Goal: Navigation & Orientation: Find specific page/section

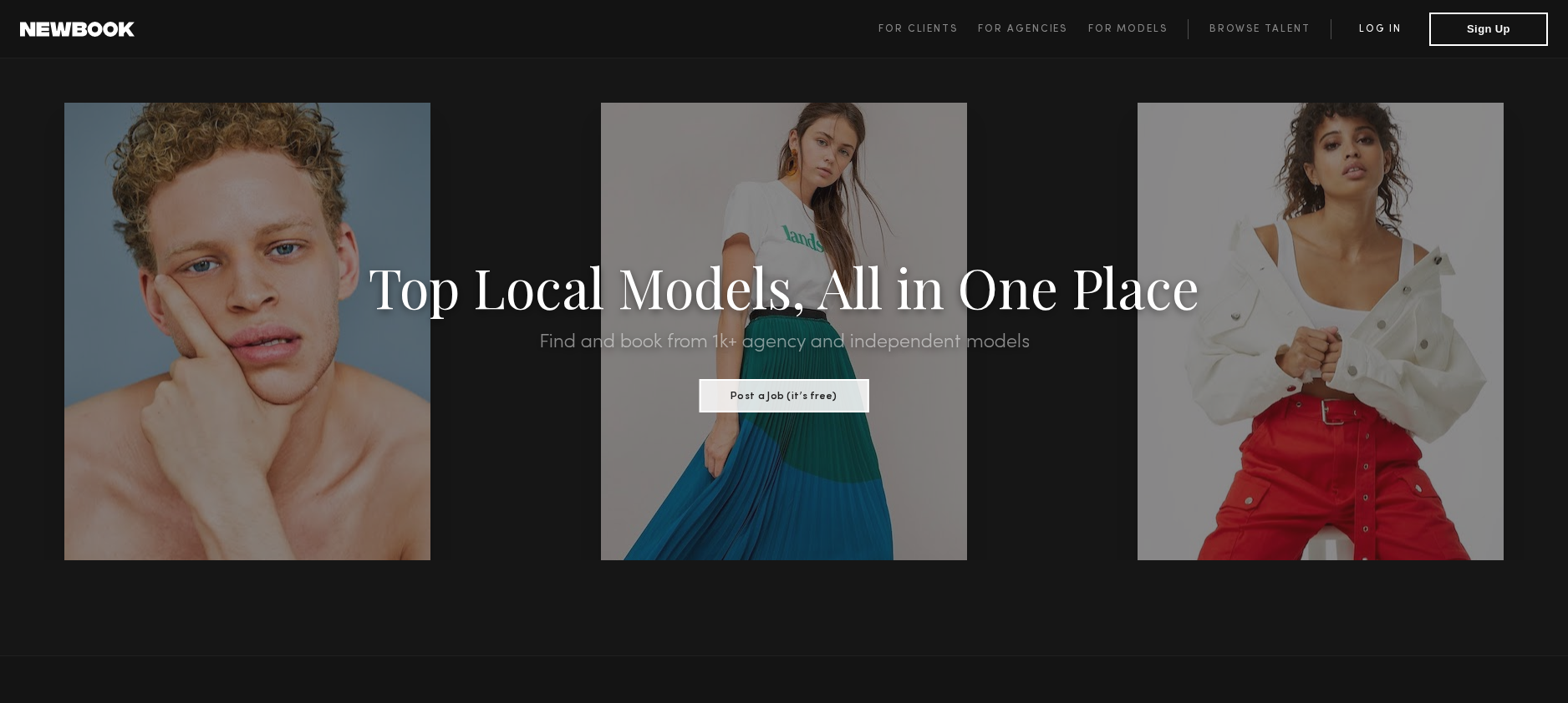
type input "**********"
drag, startPoint x: 1337, startPoint y: 30, endPoint x: 1407, endPoint y: 20, distance: 70.7
click at [1338, 30] on link "Log in" at bounding box center [1379, 30] width 99 height 20
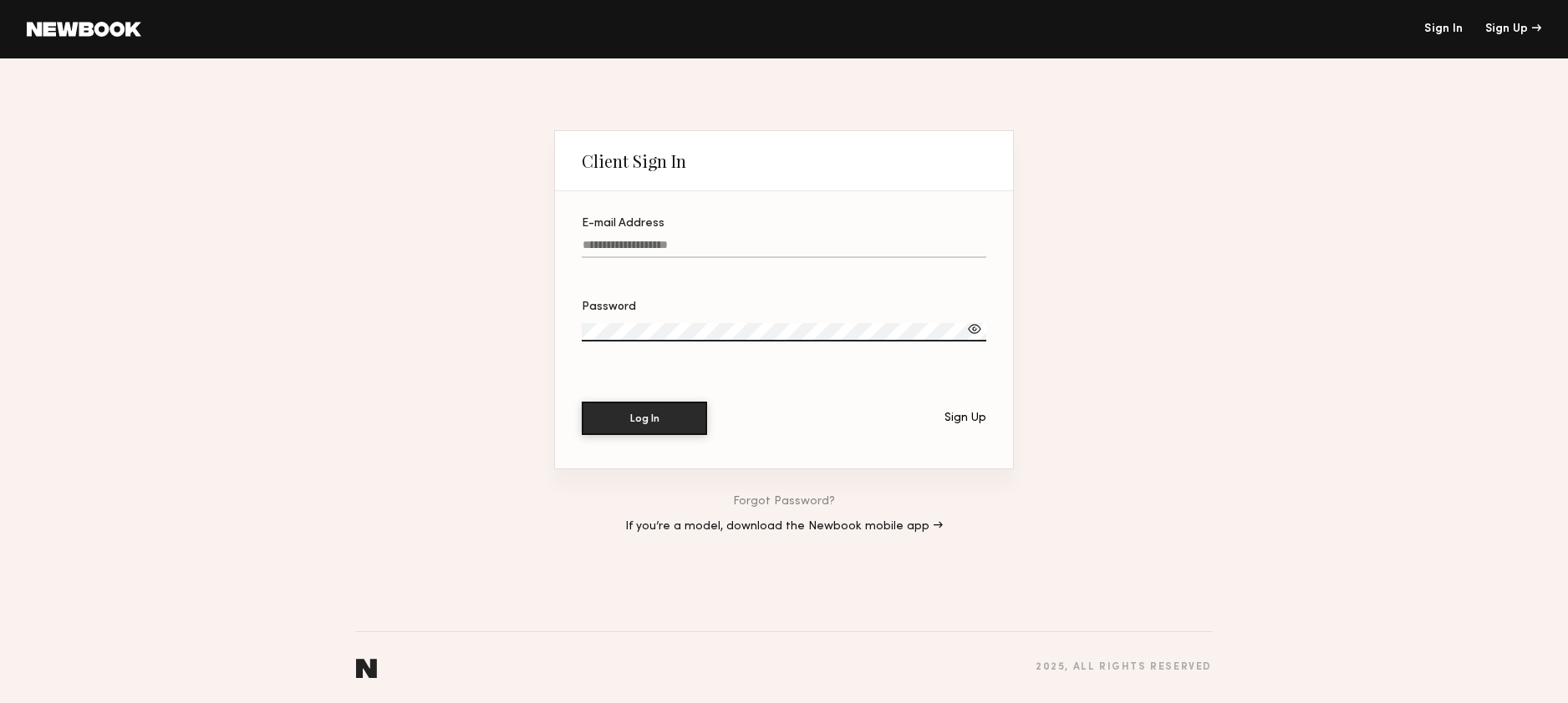
type input "**********"
click at [657, 428] on button "Log In" at bounding box center [645, 417] width 126 height 33
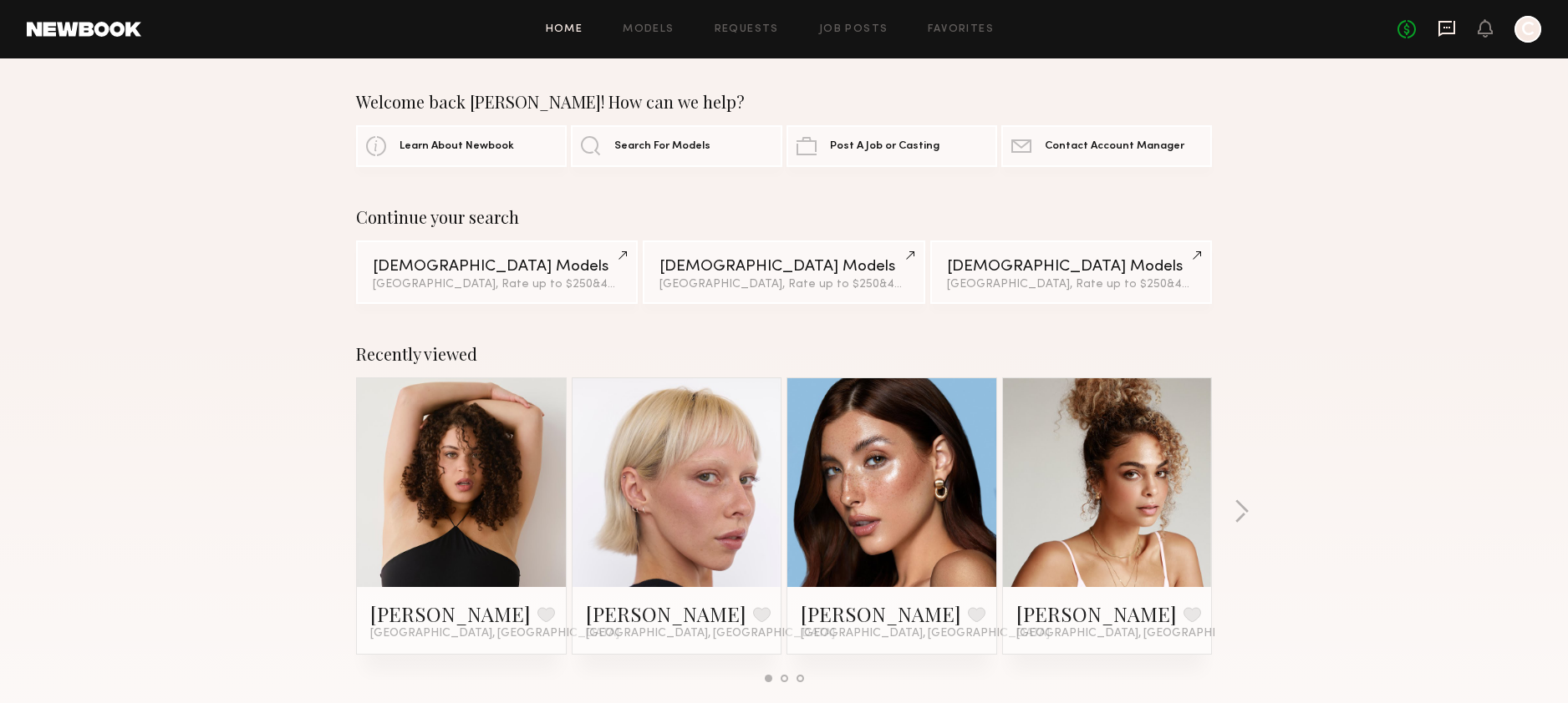
click at [1449, 25] on icon at bounding box center [1447, 29] width 19 height 19
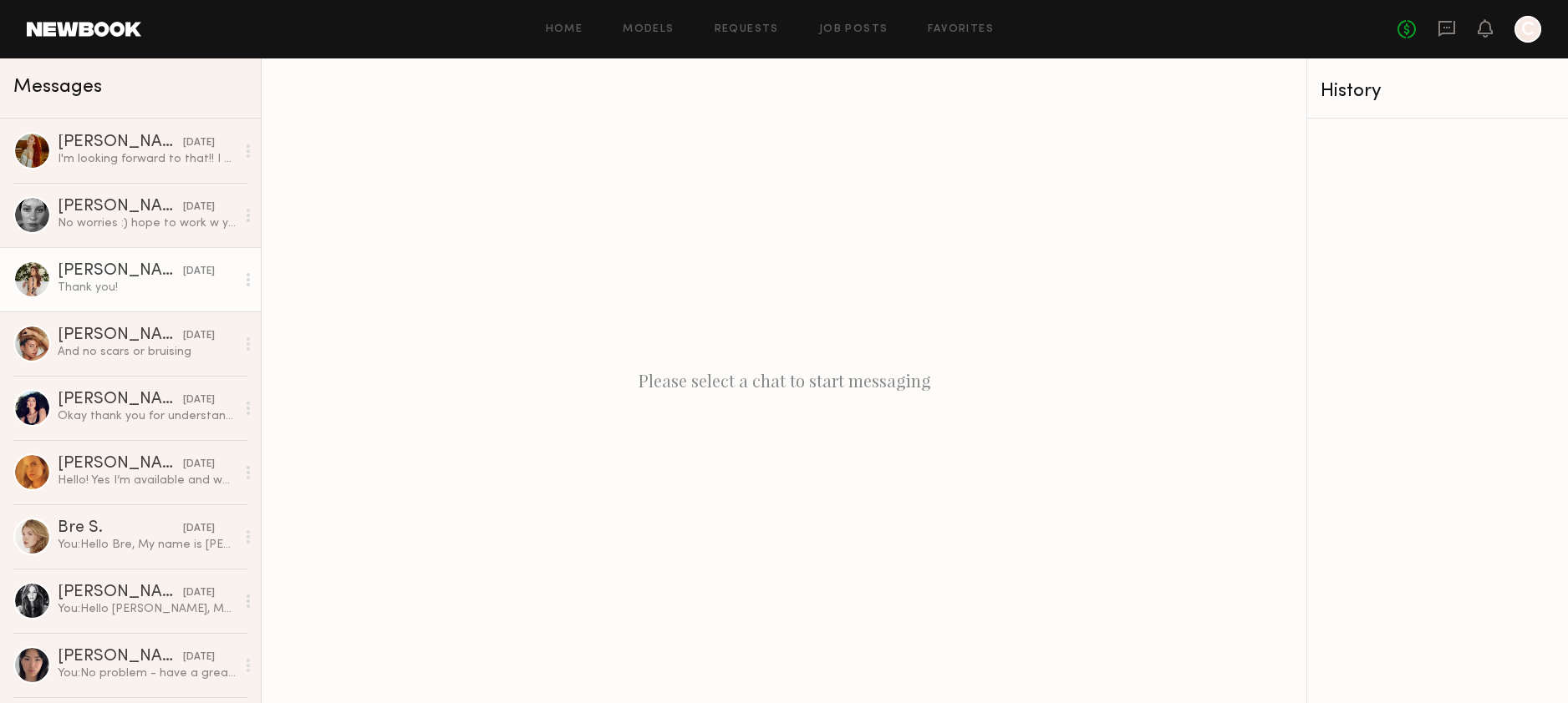
click at [139, 280] on div "Thank you!" at bounding box center [147, 288] width 178 height 16
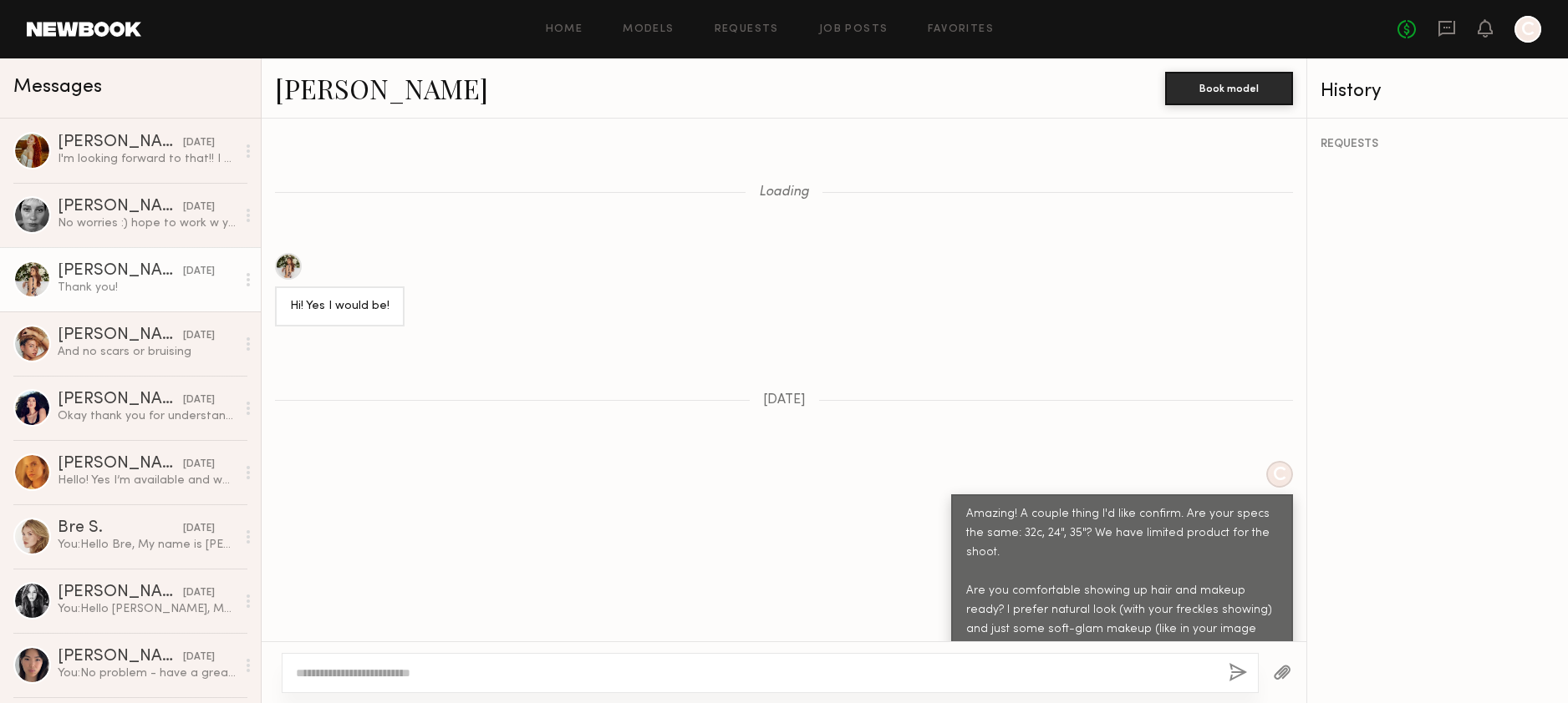
scroll to position [1899, 0]
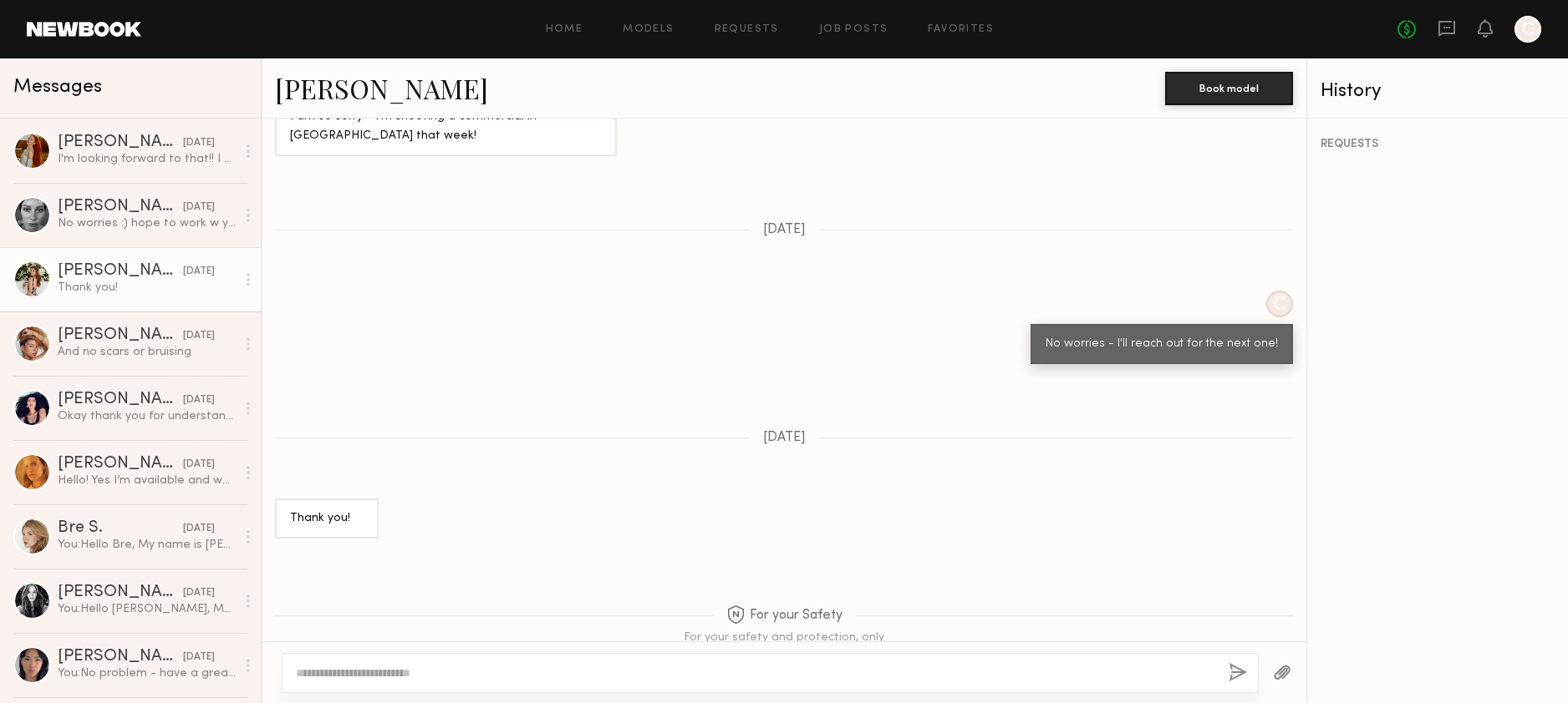
click at [313, 90] on link "Aly Rae S." at bounding box center [381, 88] width 213 height 36
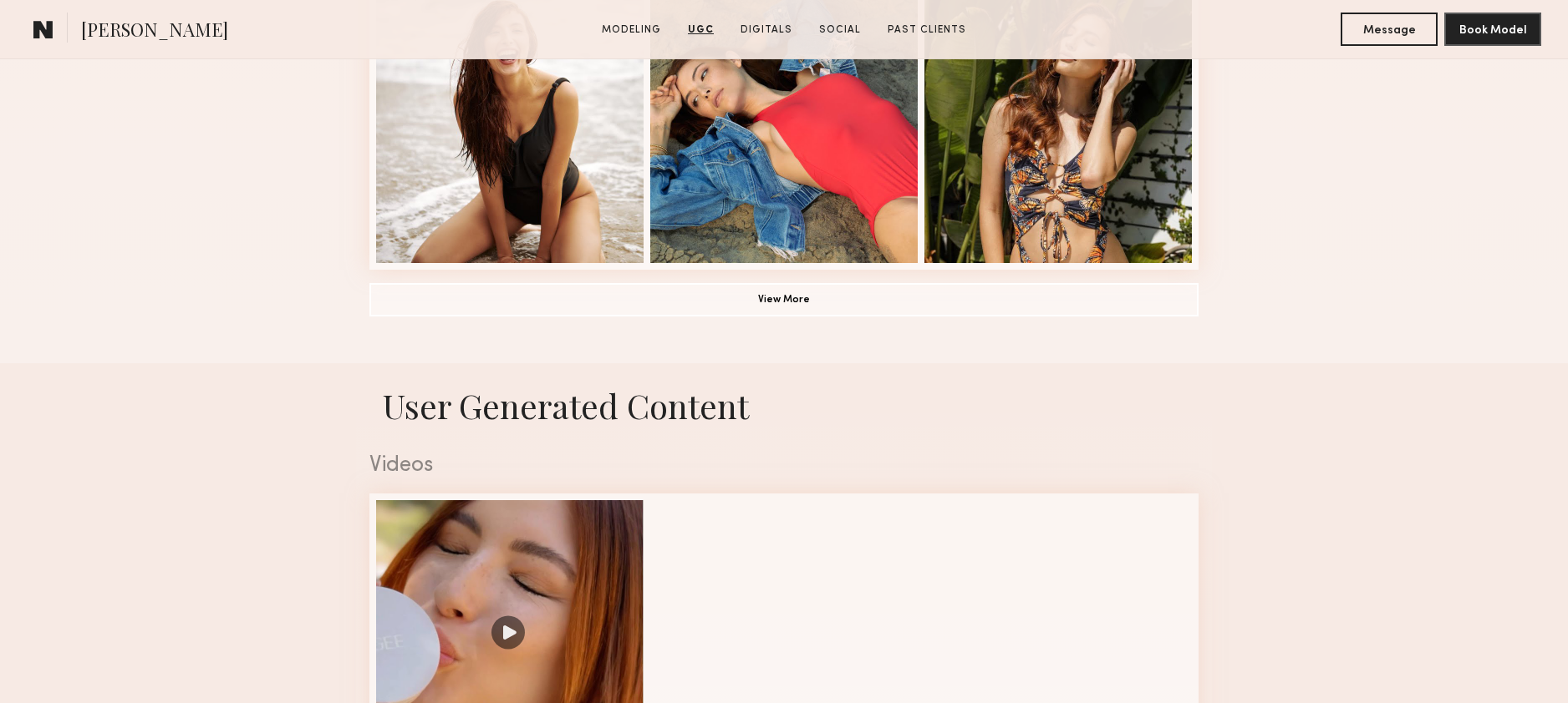
scroll to position [1274, 0]
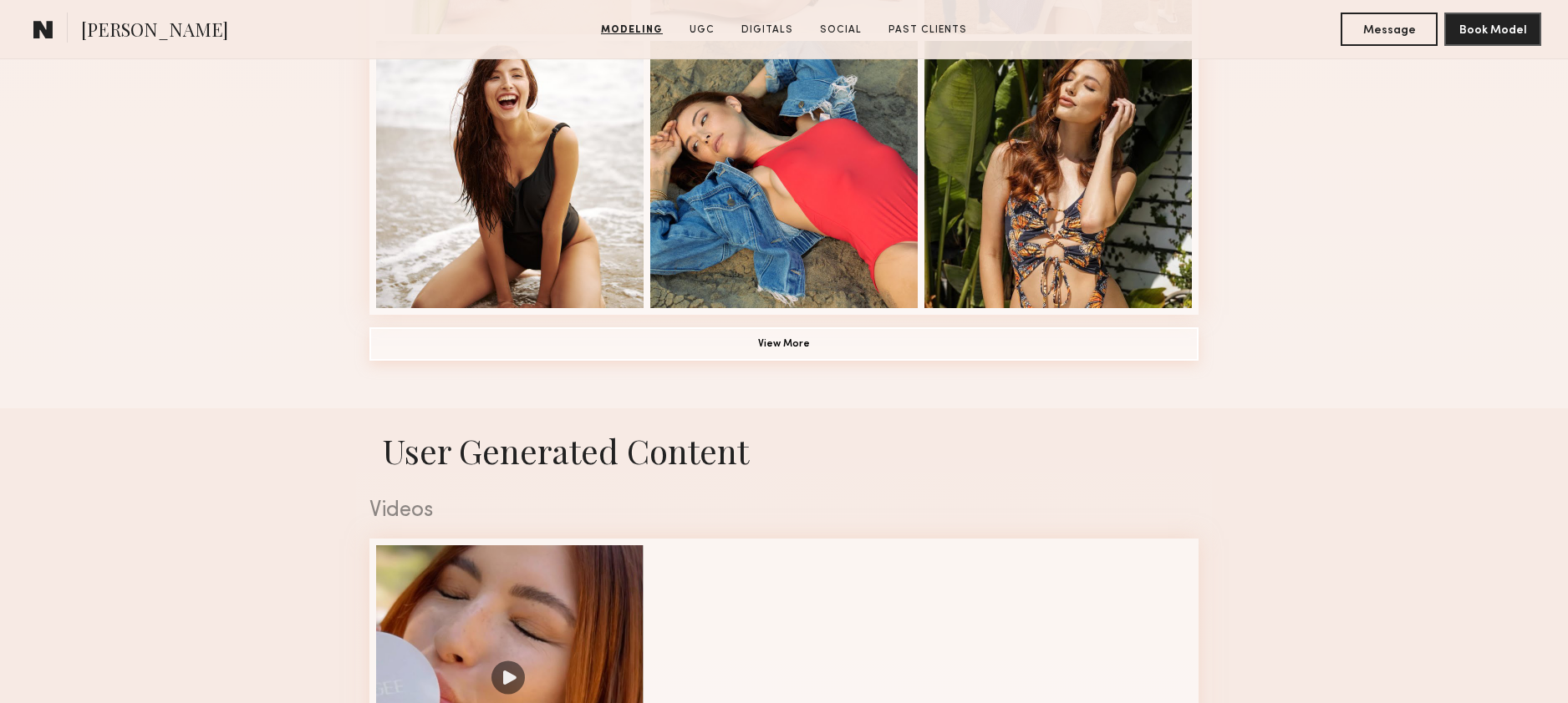
click at [805, 338] on button "View More" at bounding box center [784, 344] width 829 height 33
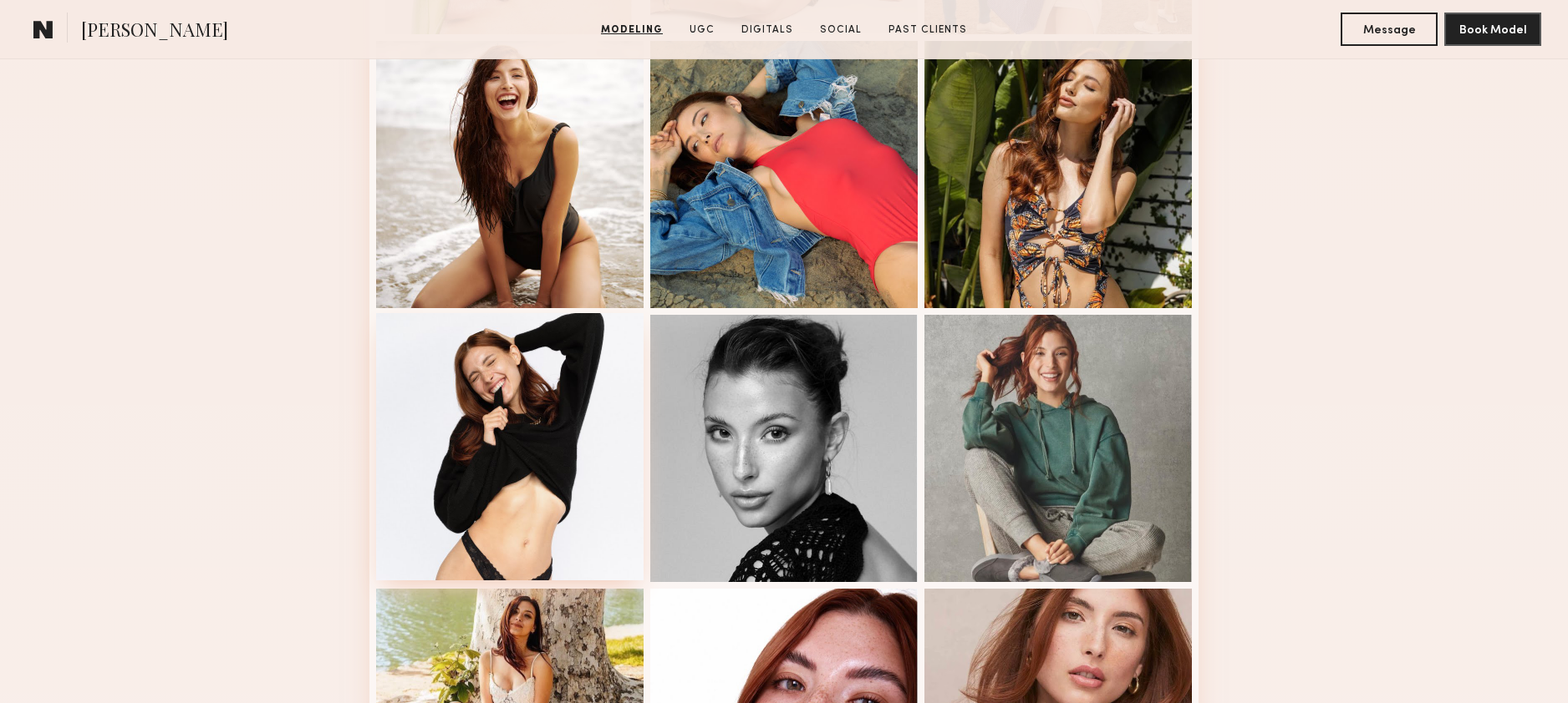
click at [587, 408] on div at bounding box center [510, 447] width 268 height 267
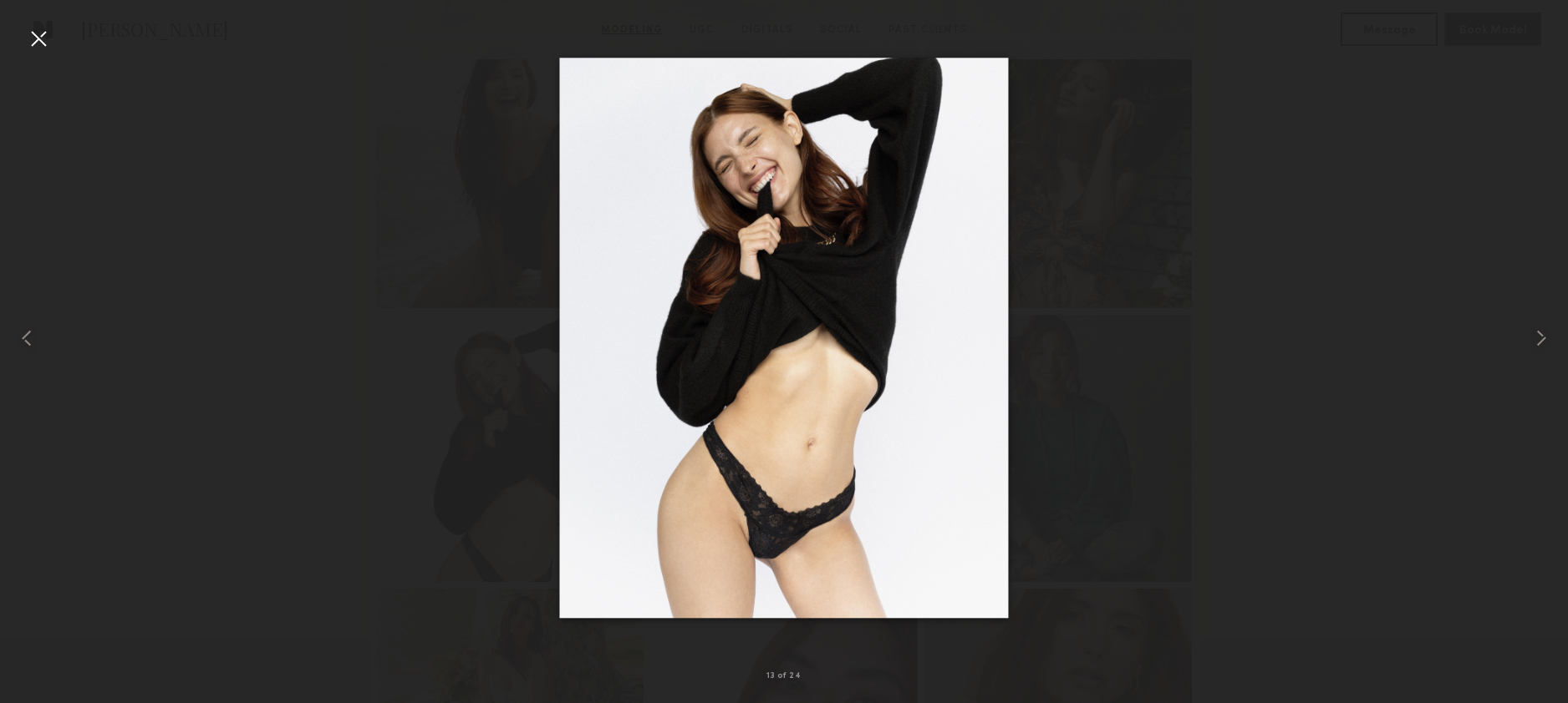
click at [1106, 471] on div at bounding box center [784, 338] width 1568 height 623
click at [1283, 312] on div at bounding box center [784, 338] width 1568 height 623
click at [38, 39] on div at bounding box center [38, 38] width 26 height 26
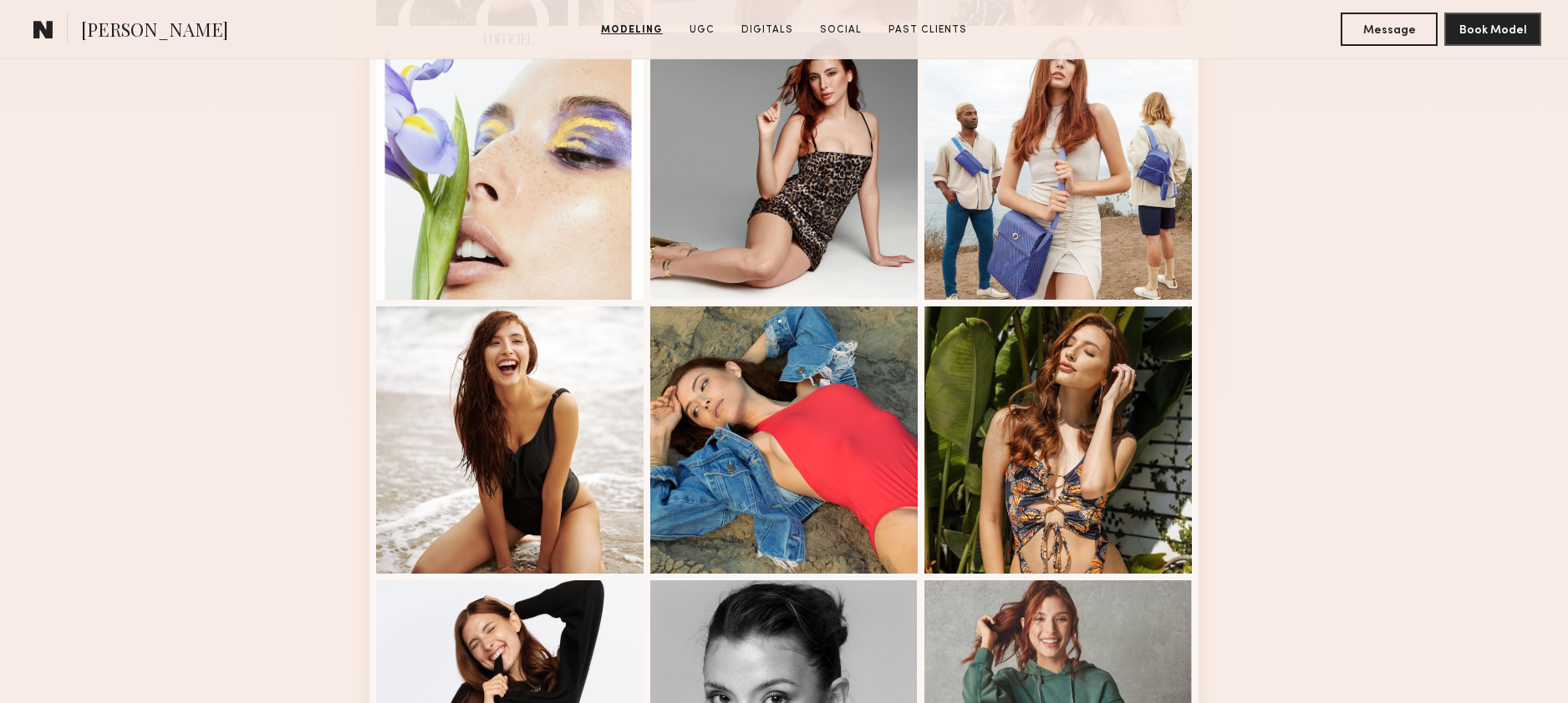
scroll to position [998, 0]
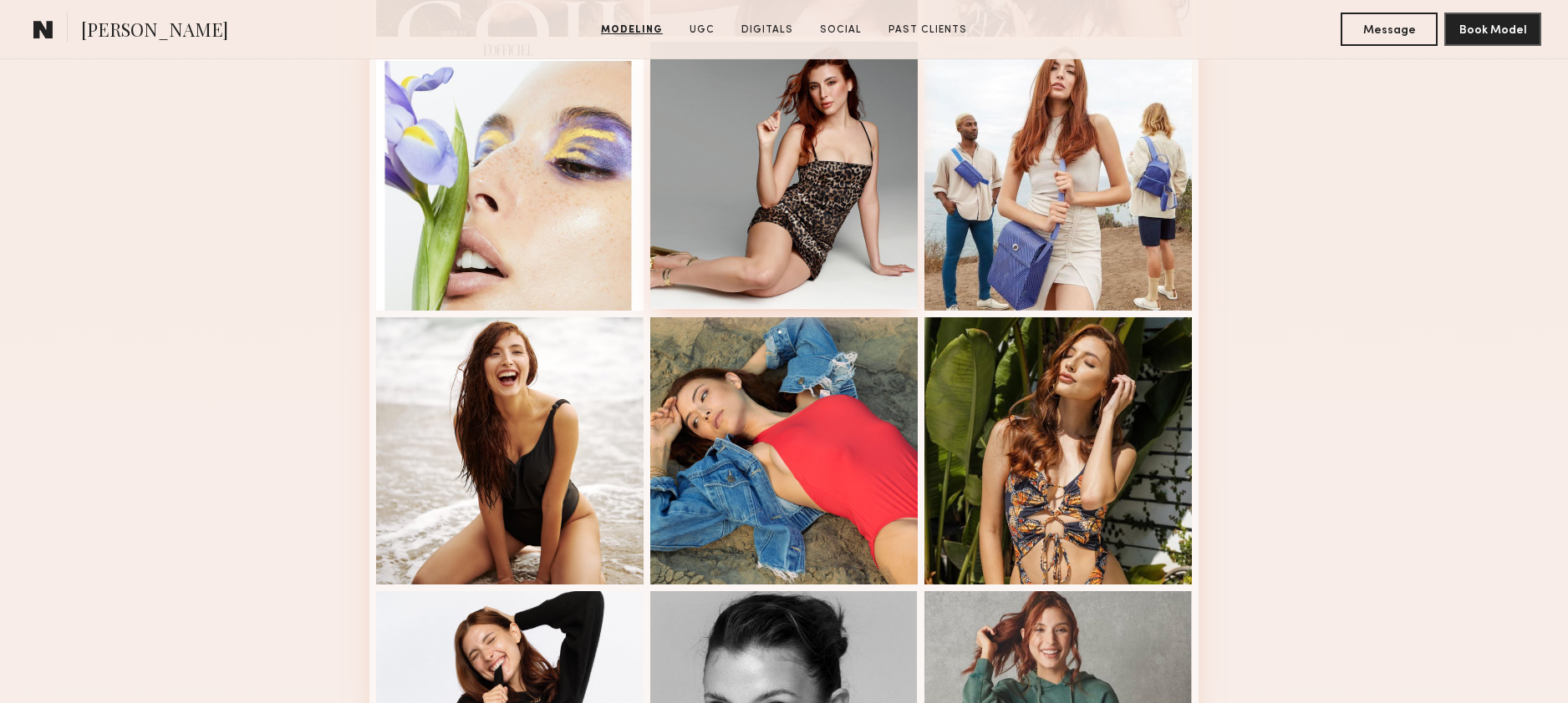
click at [905, 225] on div at bounding box center [783, 175] width 268 height 267
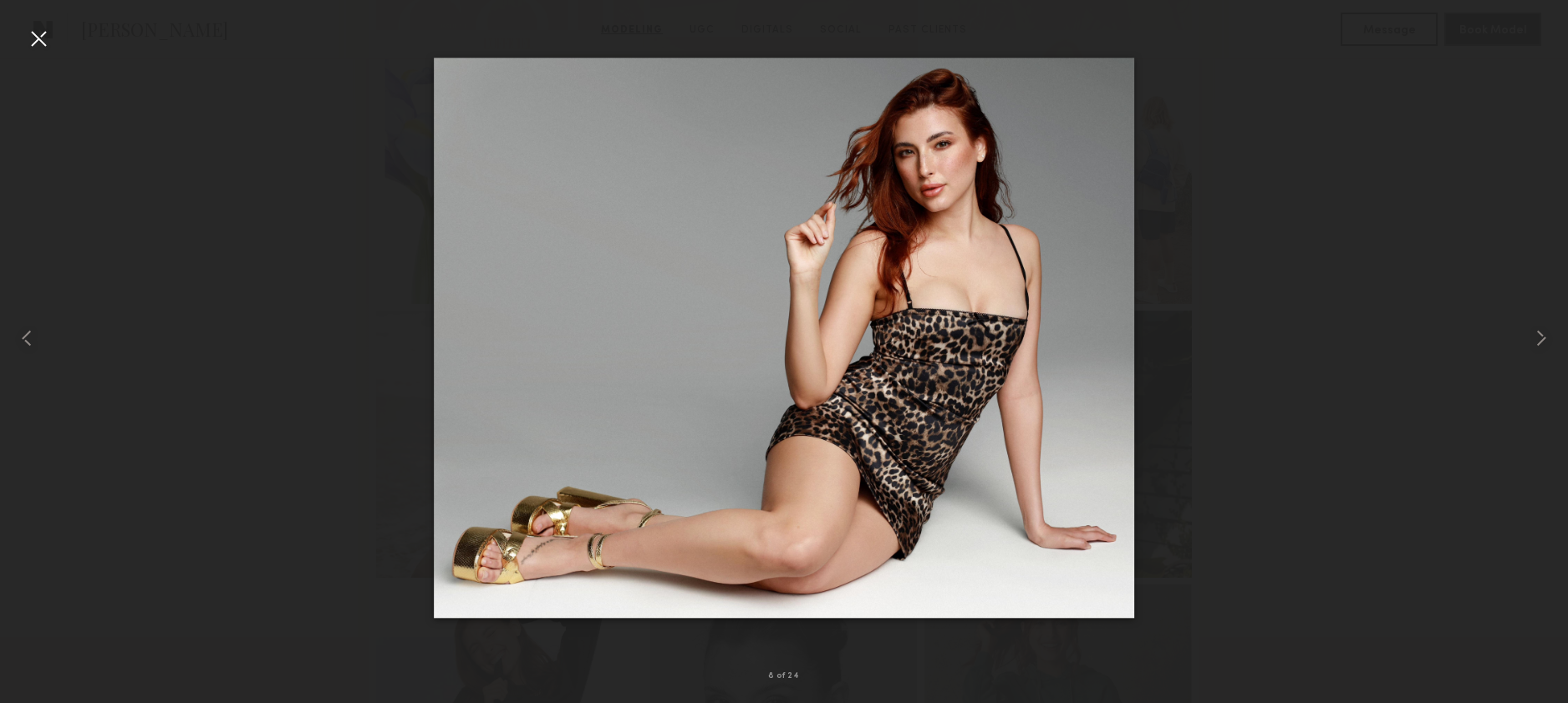
scroll to position [1012, 0]
click at [41, 39] on div at bounding box center [38, 38] width 26 height 26
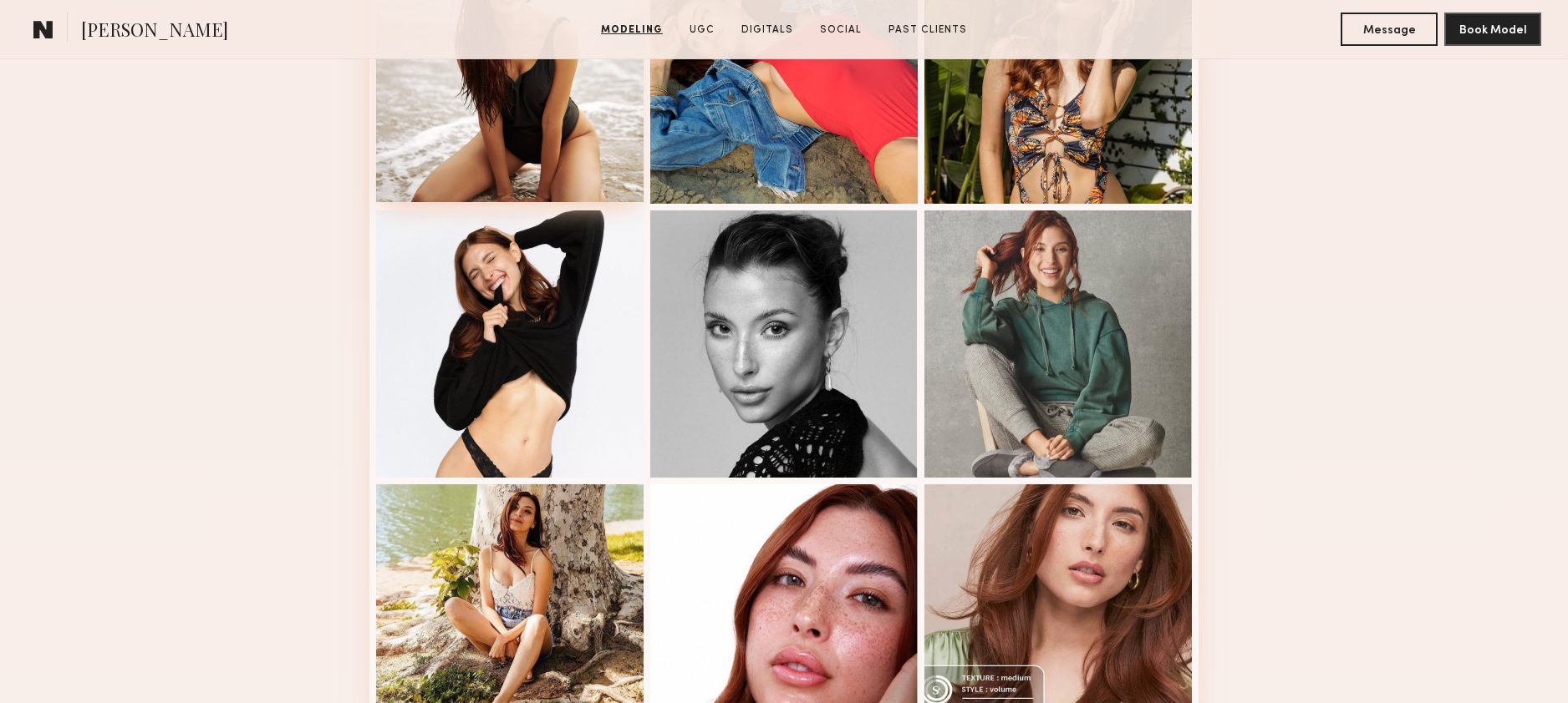
scroll to position [1649, 0]
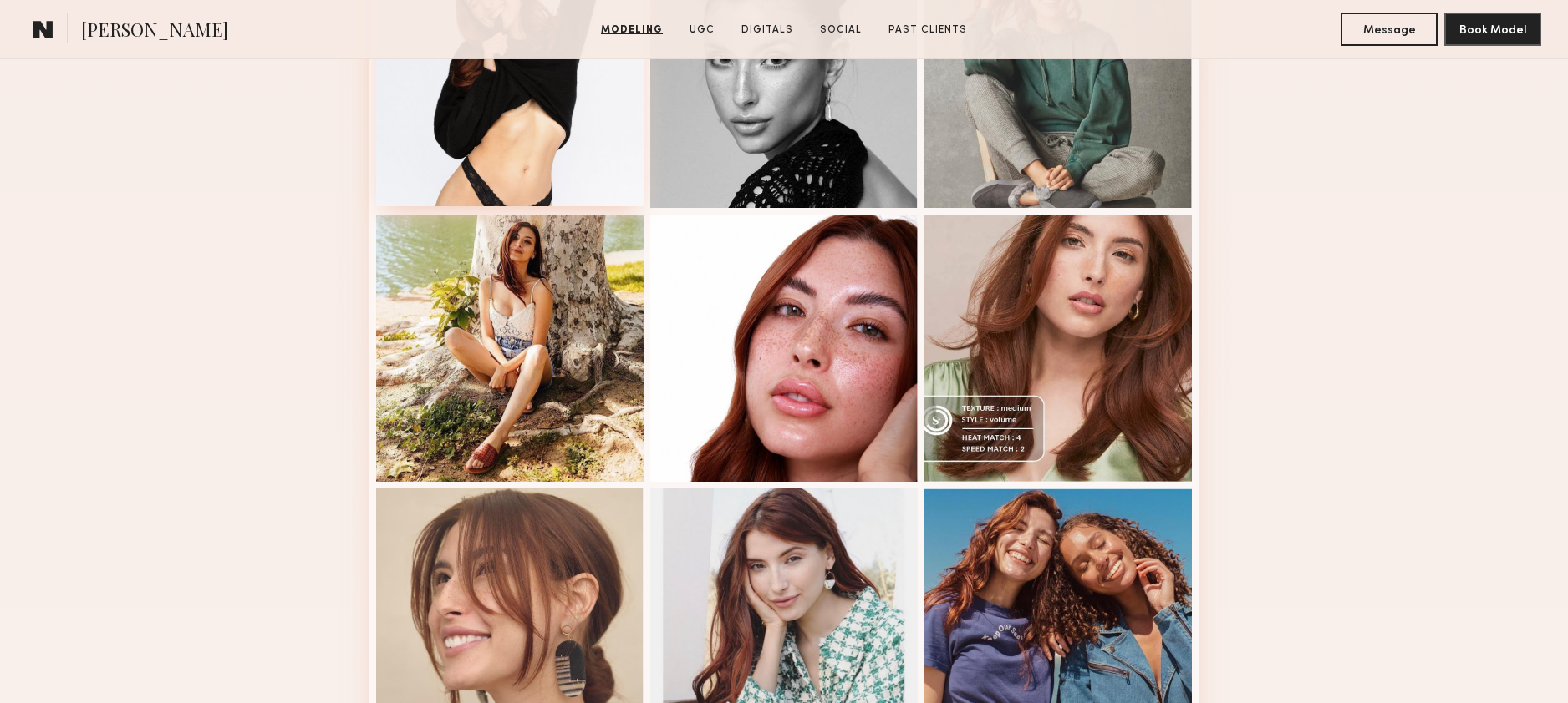
click at [544, 136] on div at bounding box center [510, 72] width 268 height 267
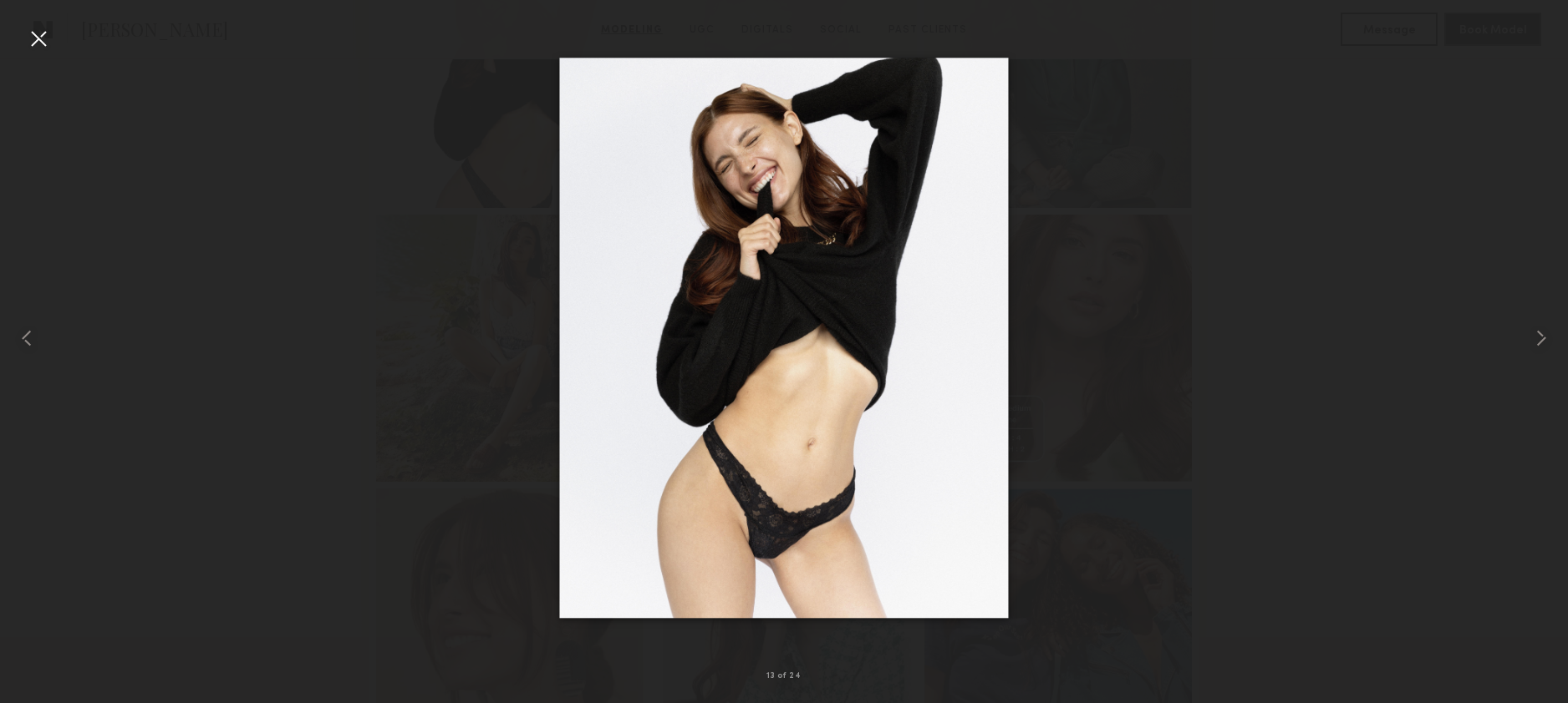
click at [36, 33] on div at bounding box center [38, 38] width 26 height 26
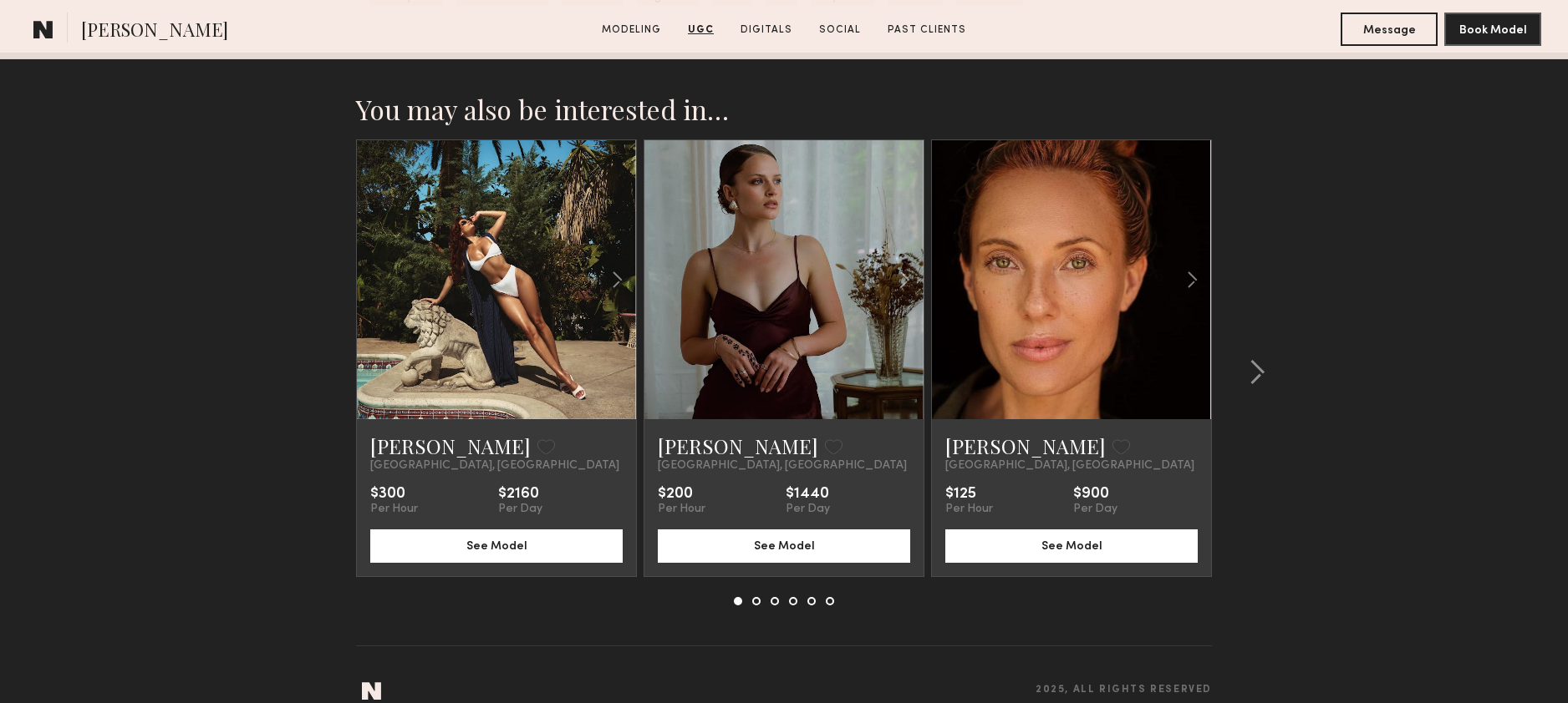
scroll to position [4557, 0]
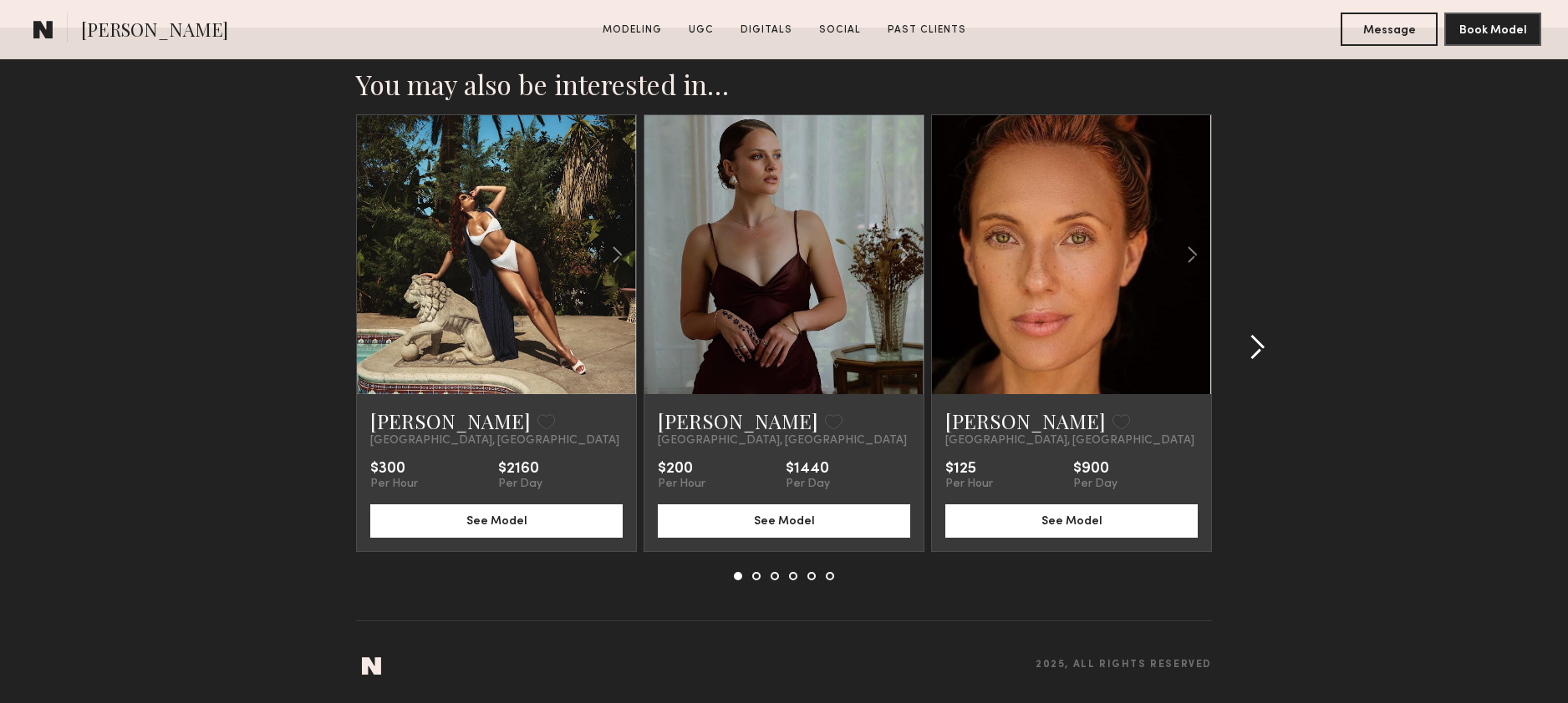
click at [1252, 340] on common-icon at bounding box center [1257, 347] width 17 height 26
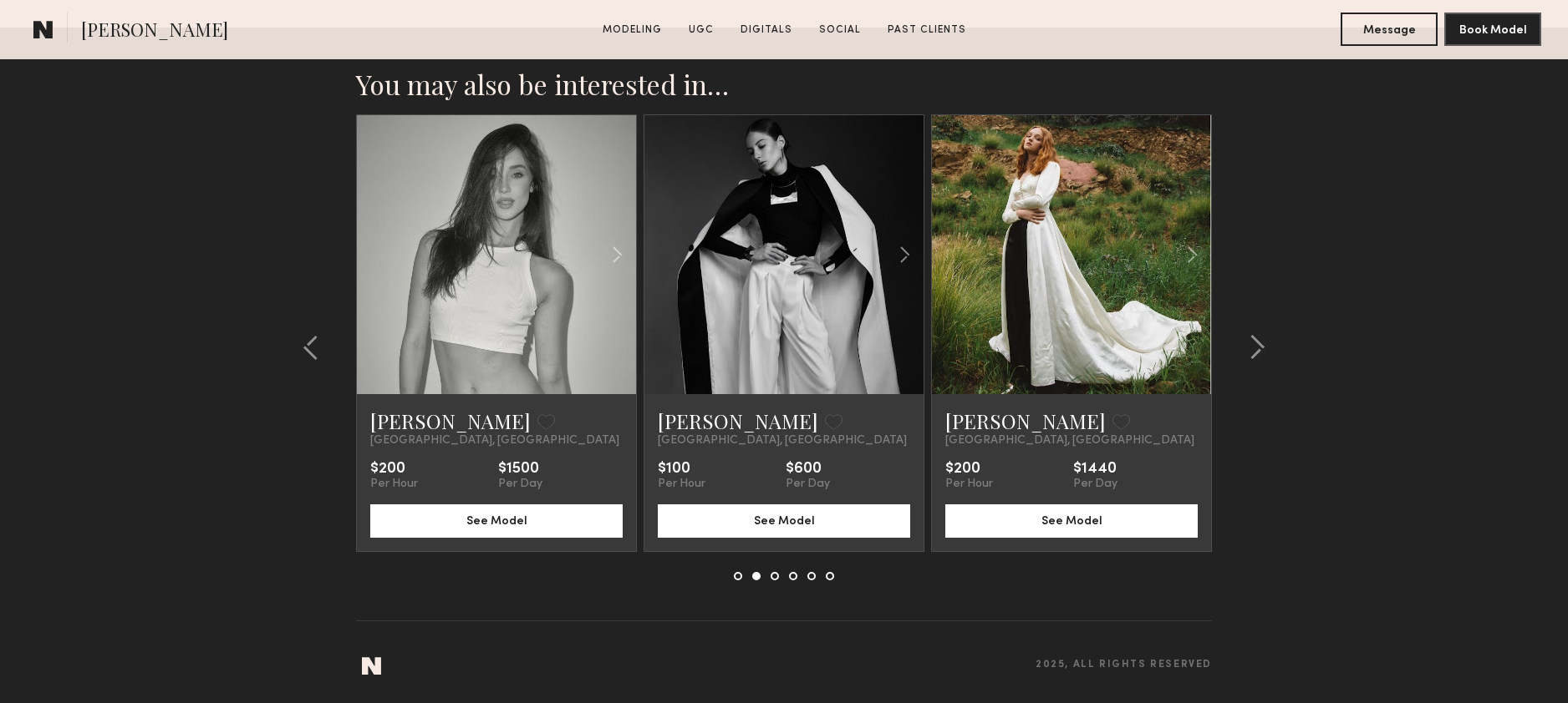
click at [481, 248] on link at bounding box center [496, 255] width 95 height 279
